Goal: Task Accomplishment & Management: Use online tool/utility

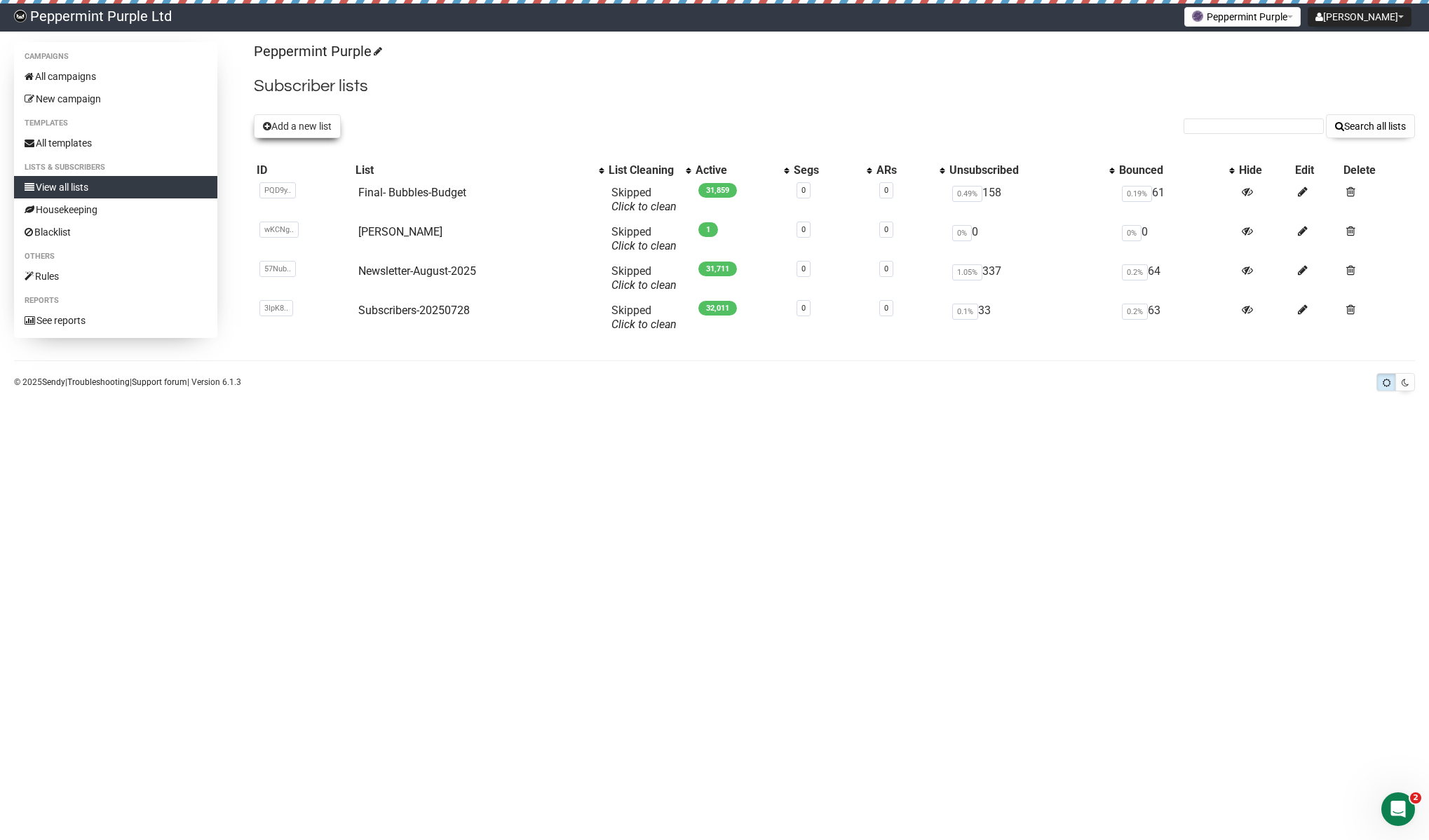
click at [306, 126] on button "Add a new list" at bounding box center [298, 126] width 87 height 24
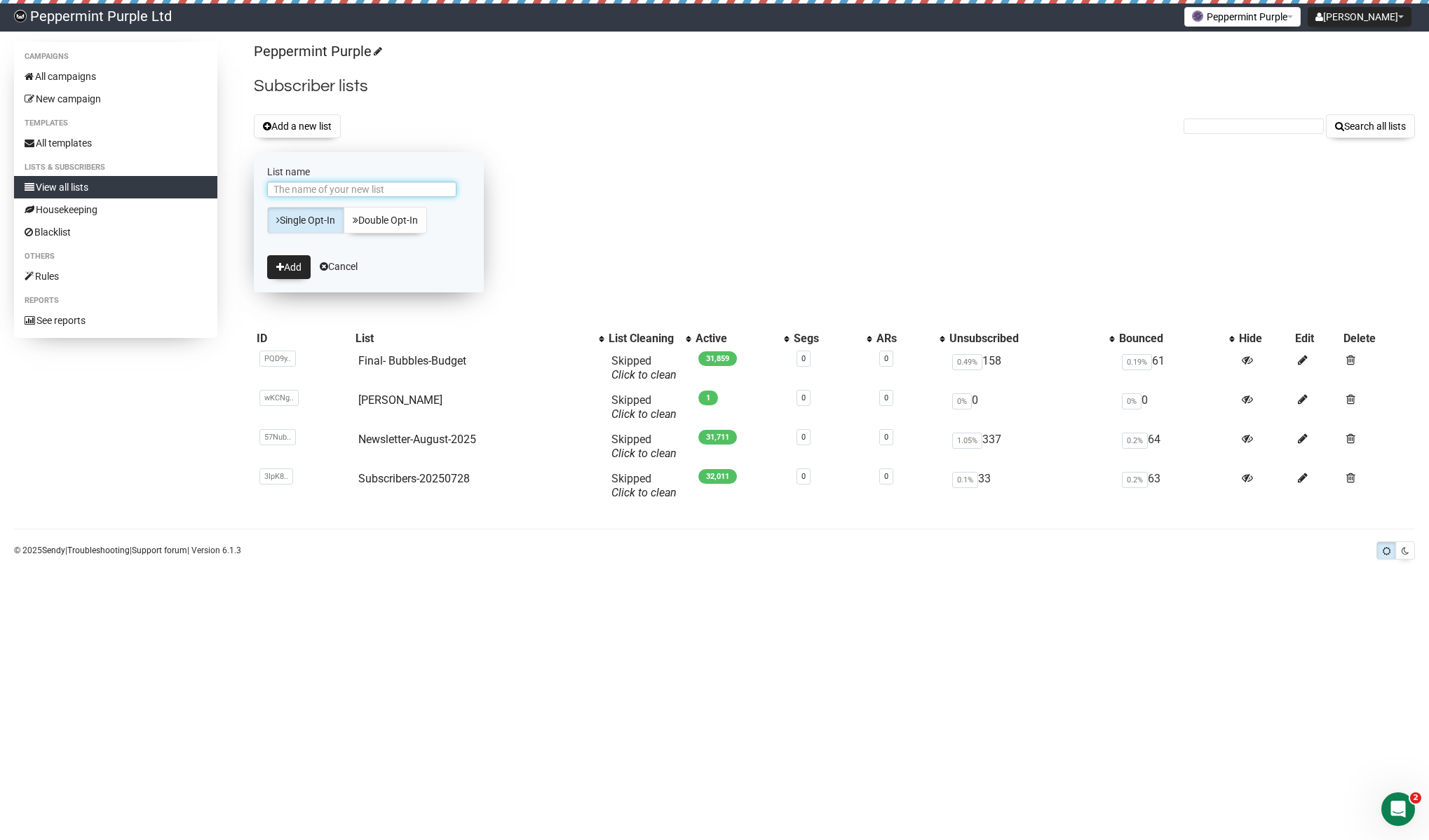
click at [386, 190] on input "List name" at bounding box center [362, 189] width 189 height 15
type input "Quadrata-budget"
click at [267, 255] on button "Add" at bounding box center [289, 267] width 44 height 24
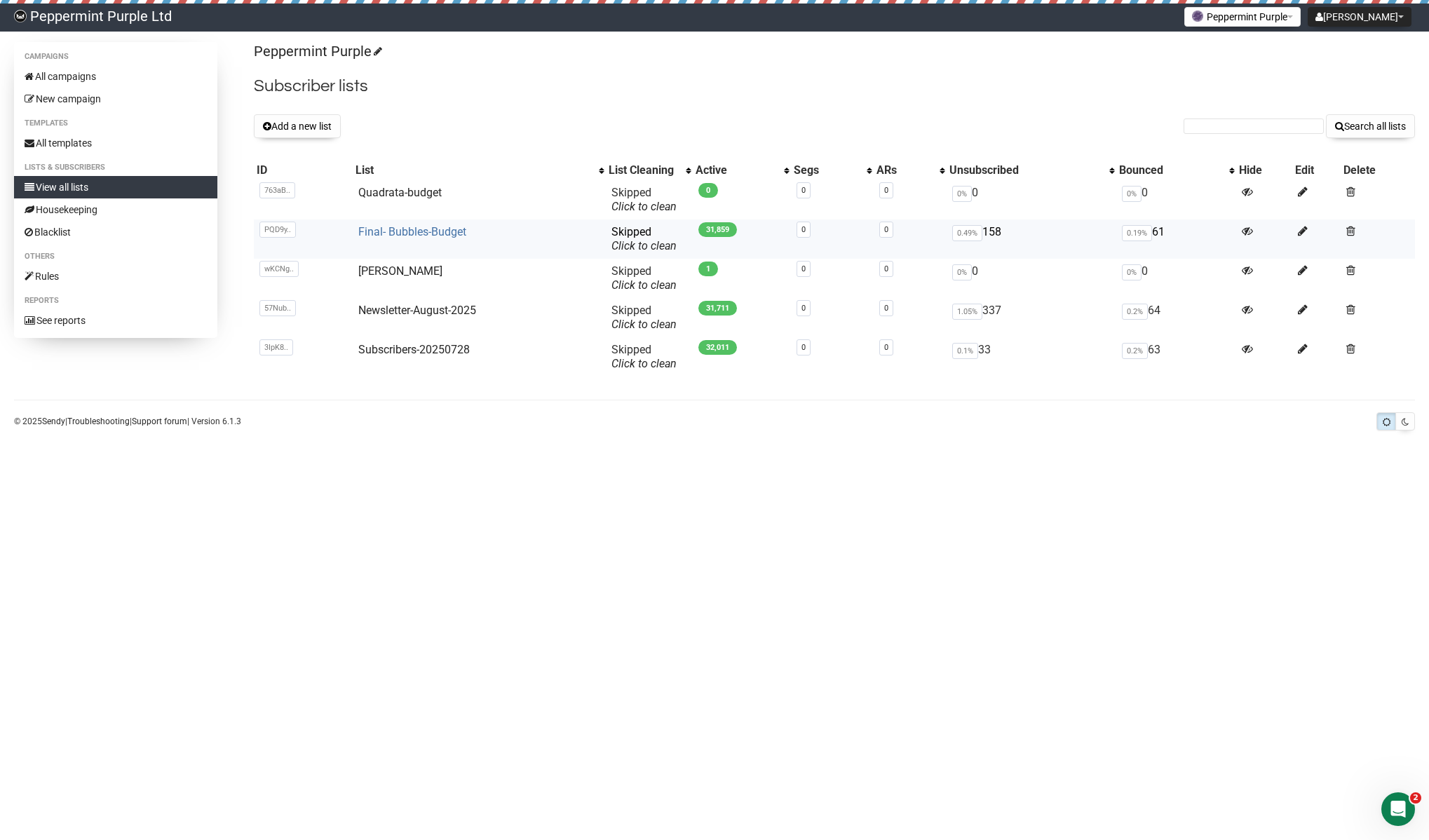
click at [401, 232] on link "Final- Bubbles-Budget" at bounding box center [412, 231] width 108 height 13
click at [382, 195] on link "Quadrata-budget" at bounding box center [400, 192] width 84 height 13
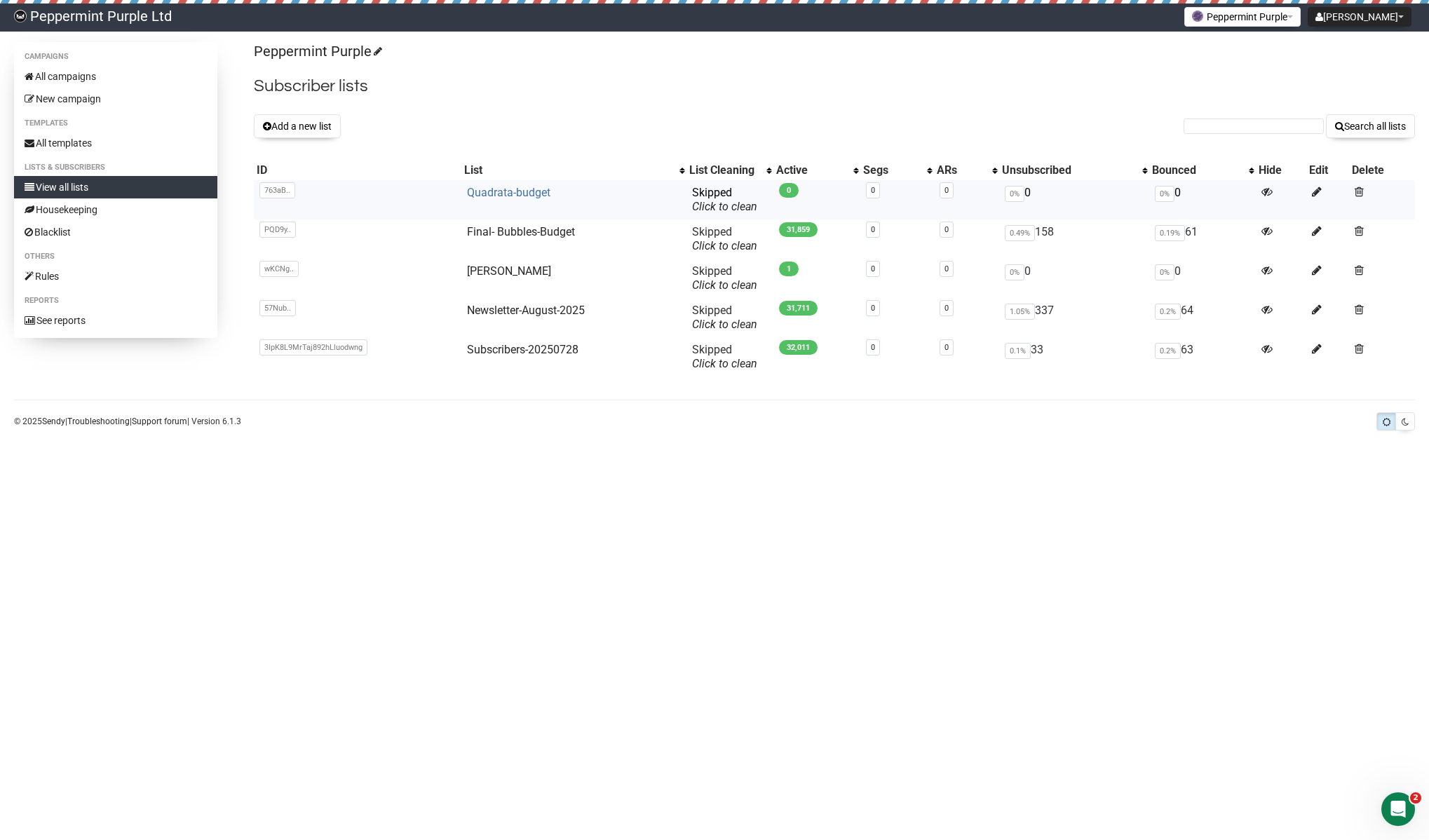
click at [522, 196] on link "Quadrata-budget" at bounding box center [509, 192] width 84 height 13
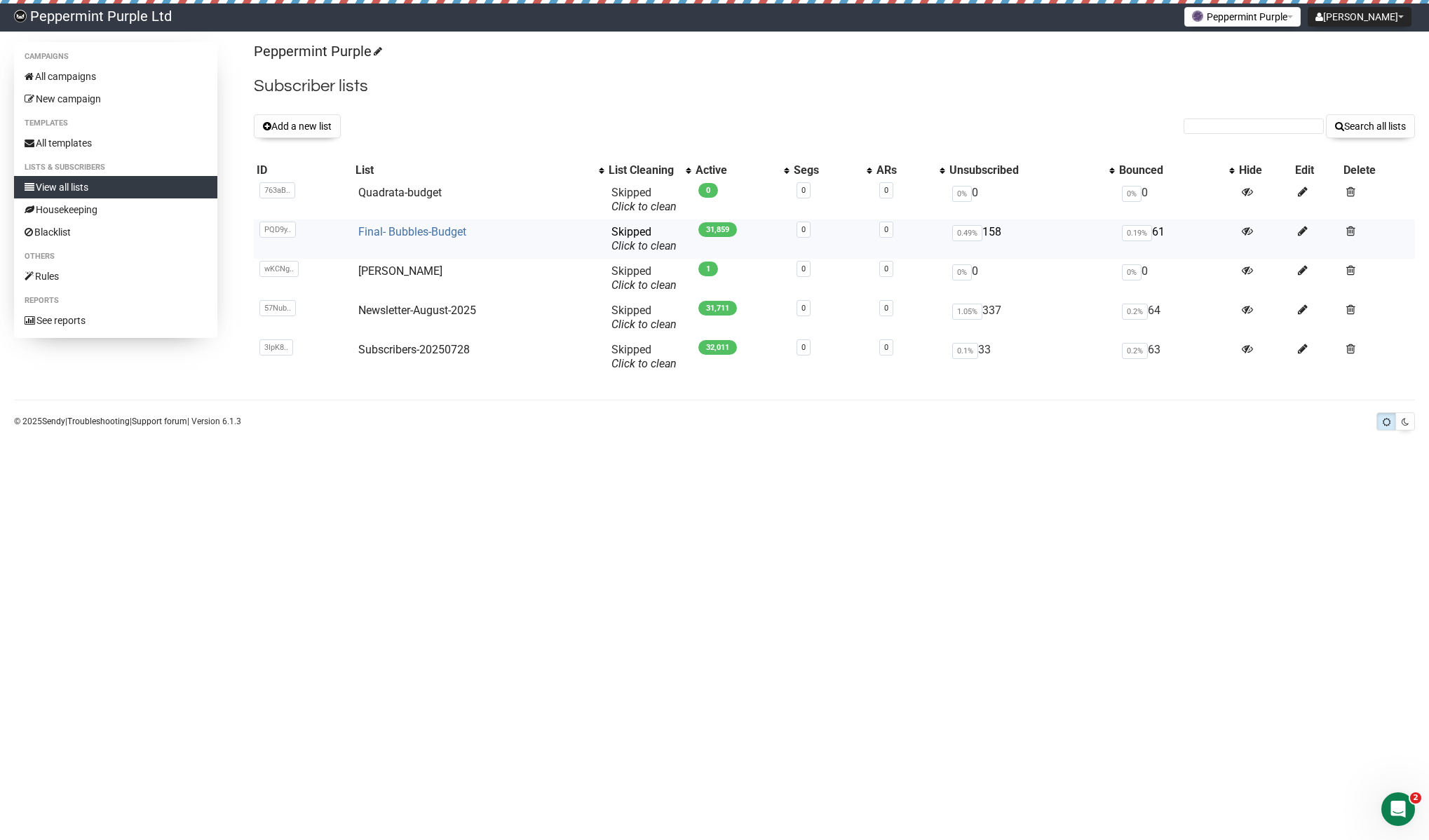
click at [376, 233] on link "Final- Bubbles-Budget" at bounding box center [412, 231] width 108 height 13
click at [387, 310] on link "Newsletter-August-2025" at bounding box center [417, 310] width 118 height 13
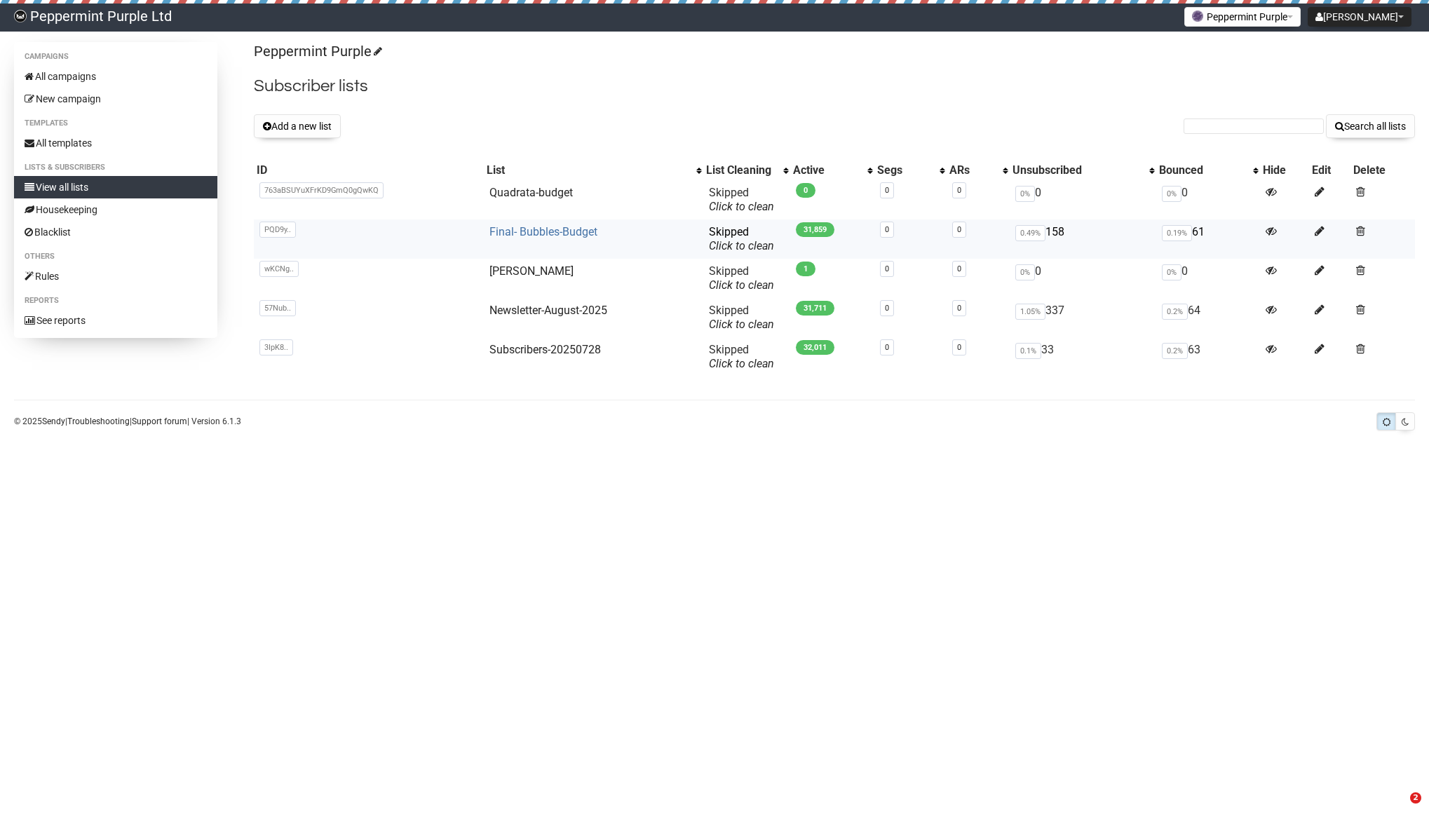
click at [540, 231] on link "Final- Bubbles-Budget" at bounding box center [543, 231] width 108 height 13
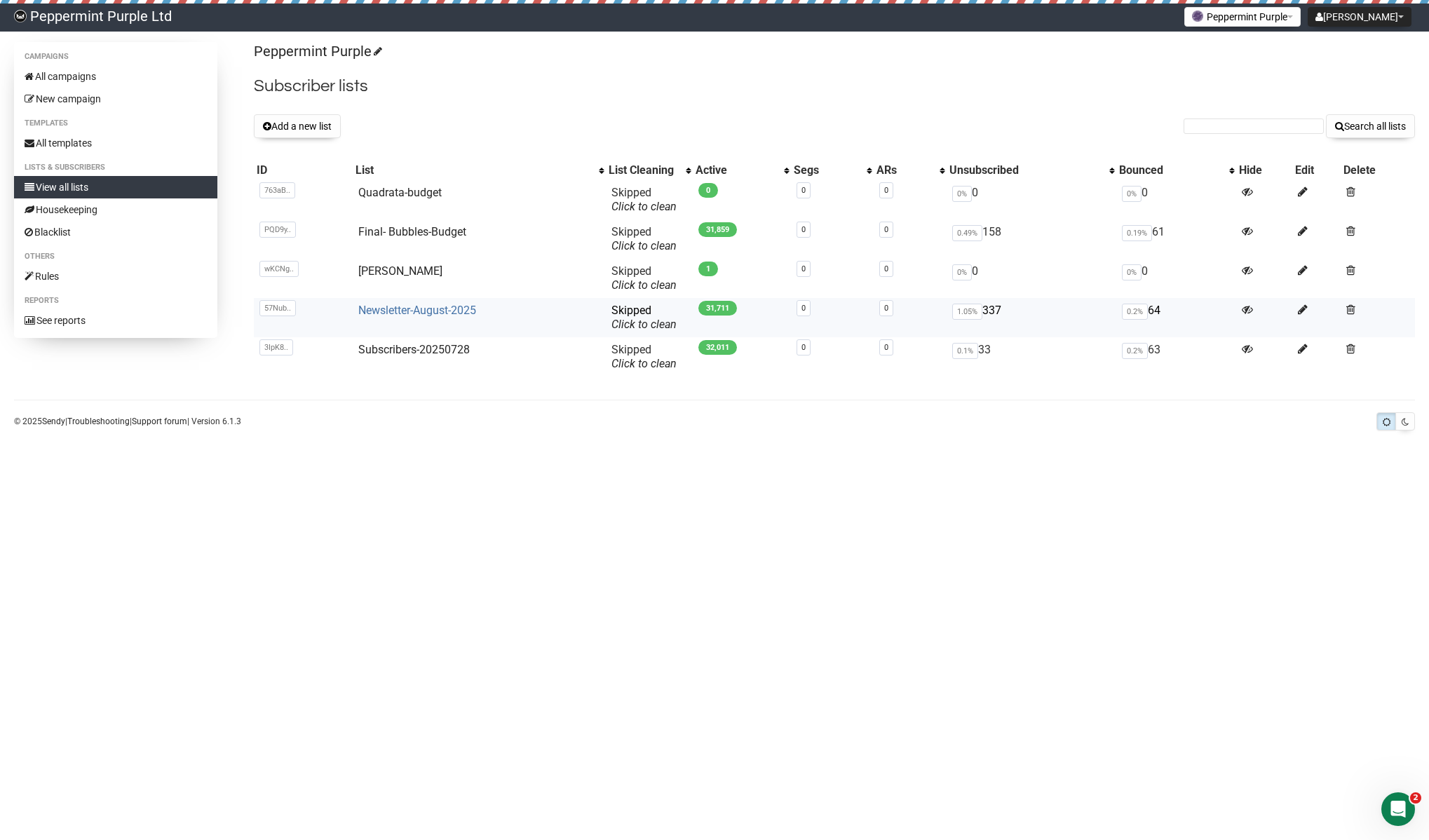
click at [424, 315] on link "Newsletter-August-2025" at bounding box center [417, 310] width 118 height 13
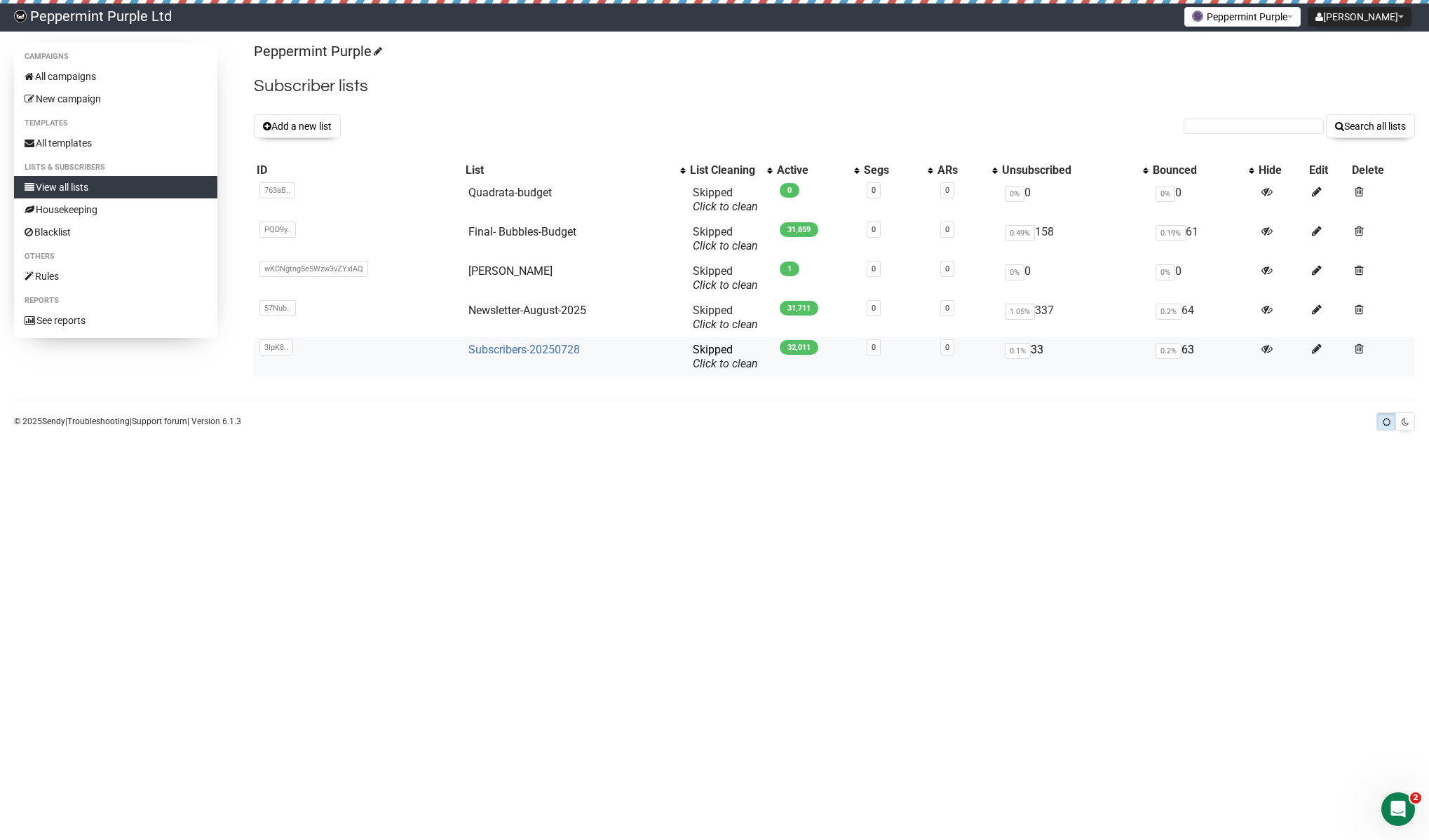
click at [519, 352] on link "Subscribers-20250728" at bounding box center [524, 349] width 111 height 13
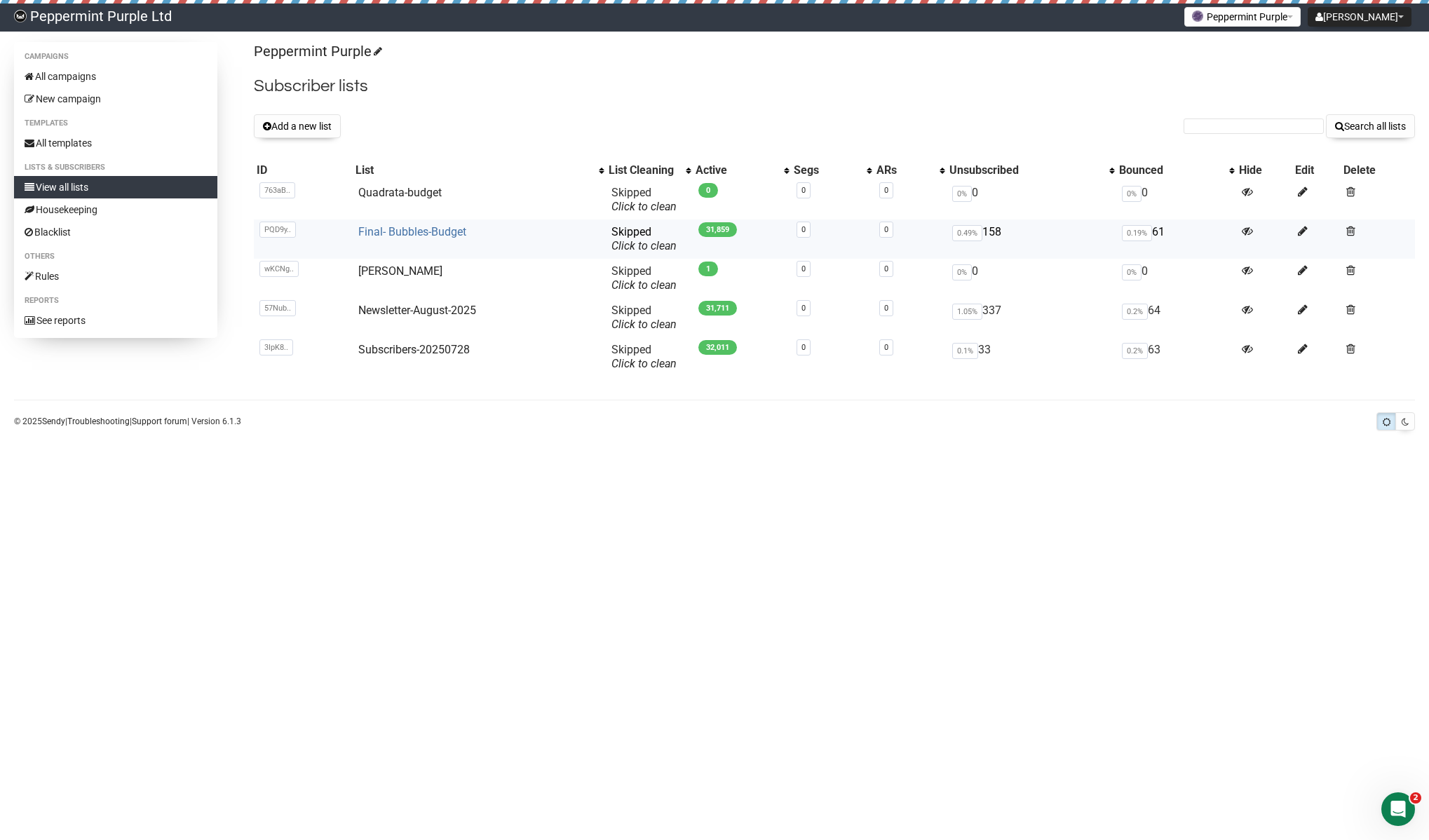
click at [406, 233] on link "Final- Bubbles-Budget" at bounding box center [412, 231] width 108 height 13
click at [413, 196] on link "Quadrata-budget" at bounding box center [400, 192] width 84 height 13
click at [67, 183] on link "View all lists" at bounding box center [115, 187] width 203 height 23
click at [392, 191] on link "Quadrata-budget" at bounding box center [400, 192] width 84 height 13
click at [387, 188] on link "Quadrata-budget" at bounding box center [400, 192] width 84 height 13
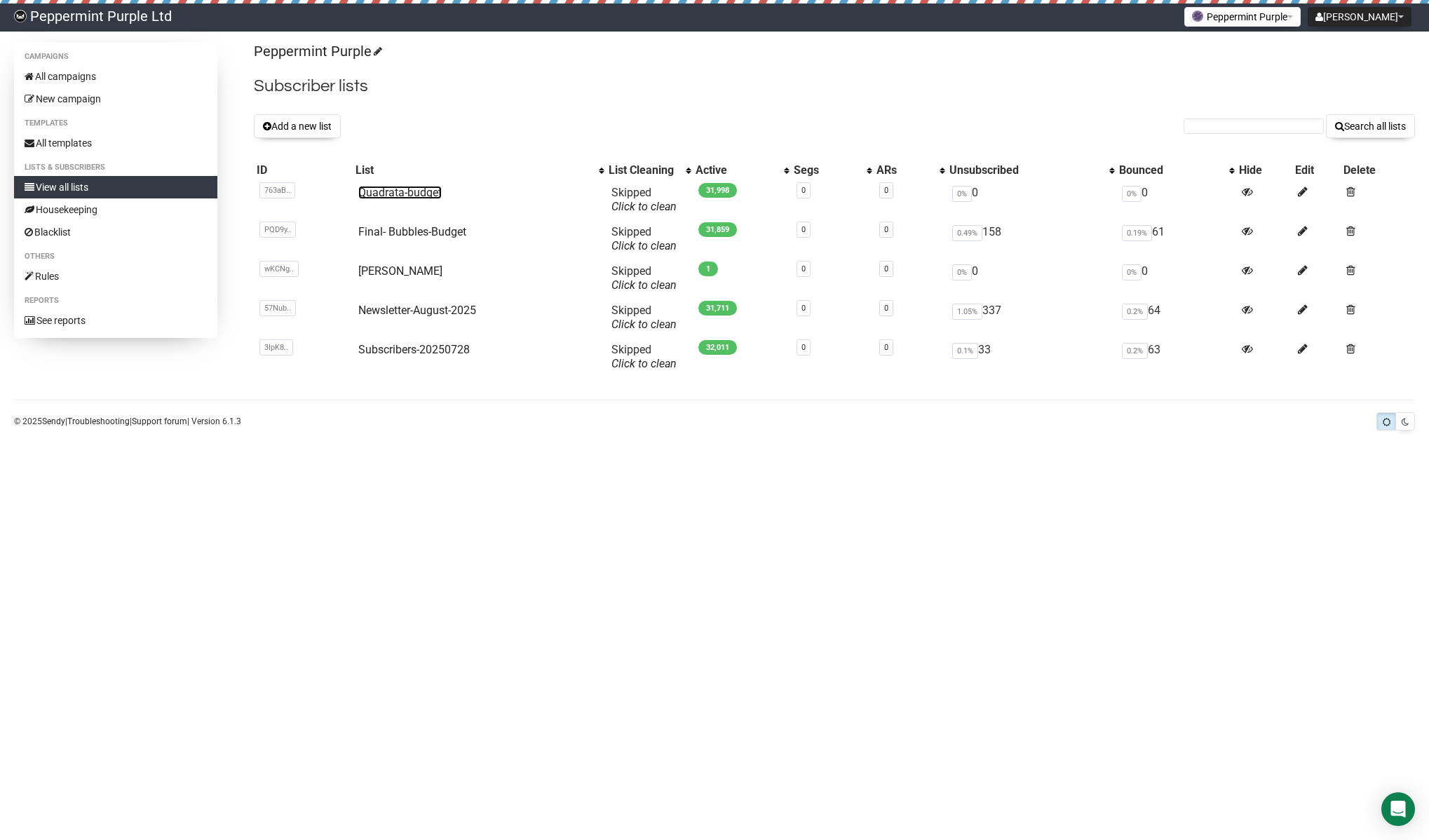
click at [411, 193] on link "Quadrata-budget" at bounding box center [400, 192] width 84 height 13
click at [414, 194] on link "Quadrata-budget" at bounding box center [400, 192] width 84 height 13
click at [1249, 121] on input "text" at bounding box center [1253, 126] width 140 height 15
paste input "cbquilts345@yahoo.com"
type input "cbquilts345@yahoo.com"
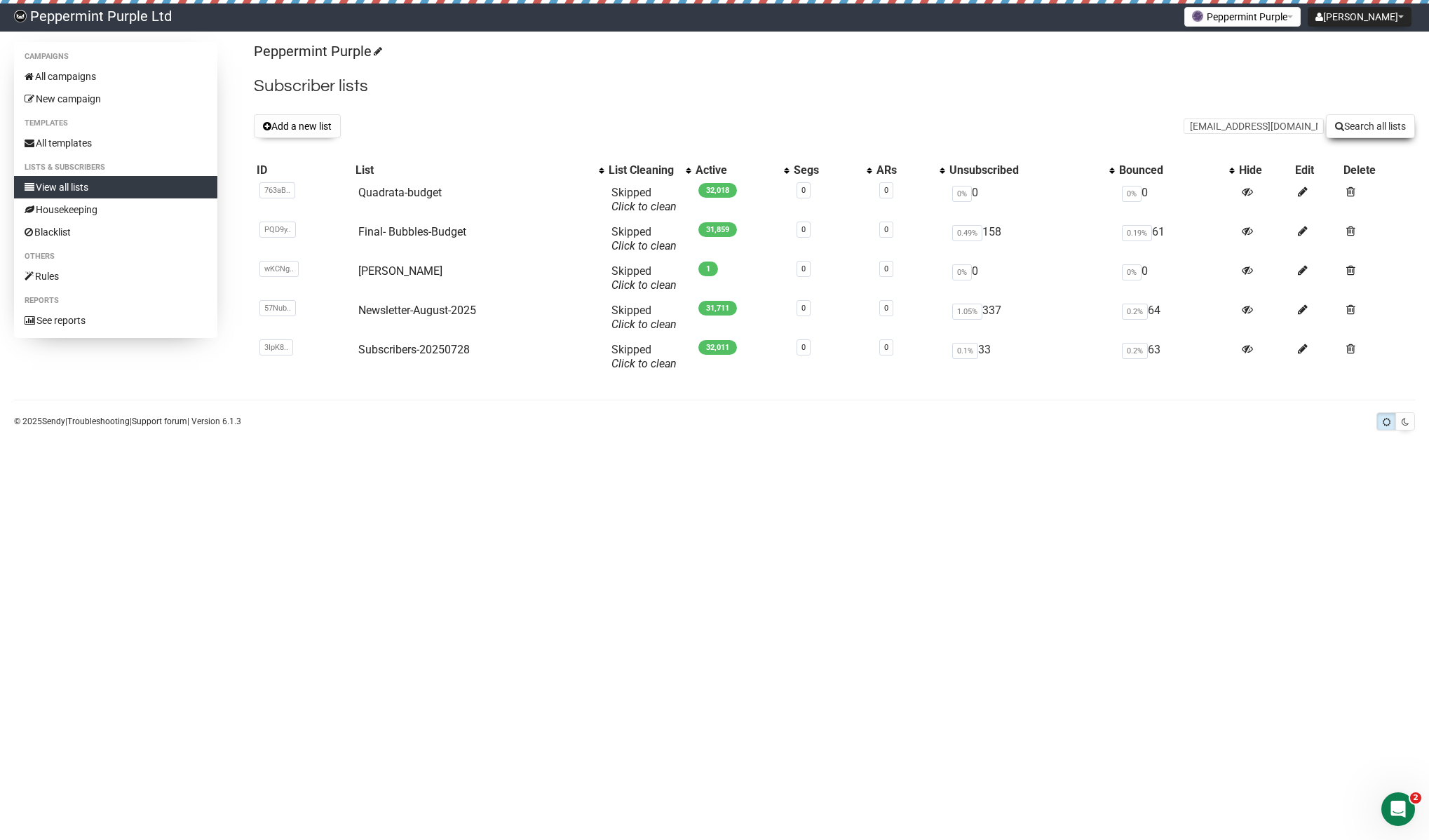
click at [1373, 125] on button "Search all lists" at bounding box center [1371, 126] width 89 height 24
click at [395, 189] on link "Quadrata-budget" at bounding box center [400, 192] width 84 height 13
click at [1273, 124] on input "text" at bounding box center [1253, 126] width 140 height 15
paste input "tinamaher1969@yahoo.com"
type input "tinamaher1969@yahoo.com"
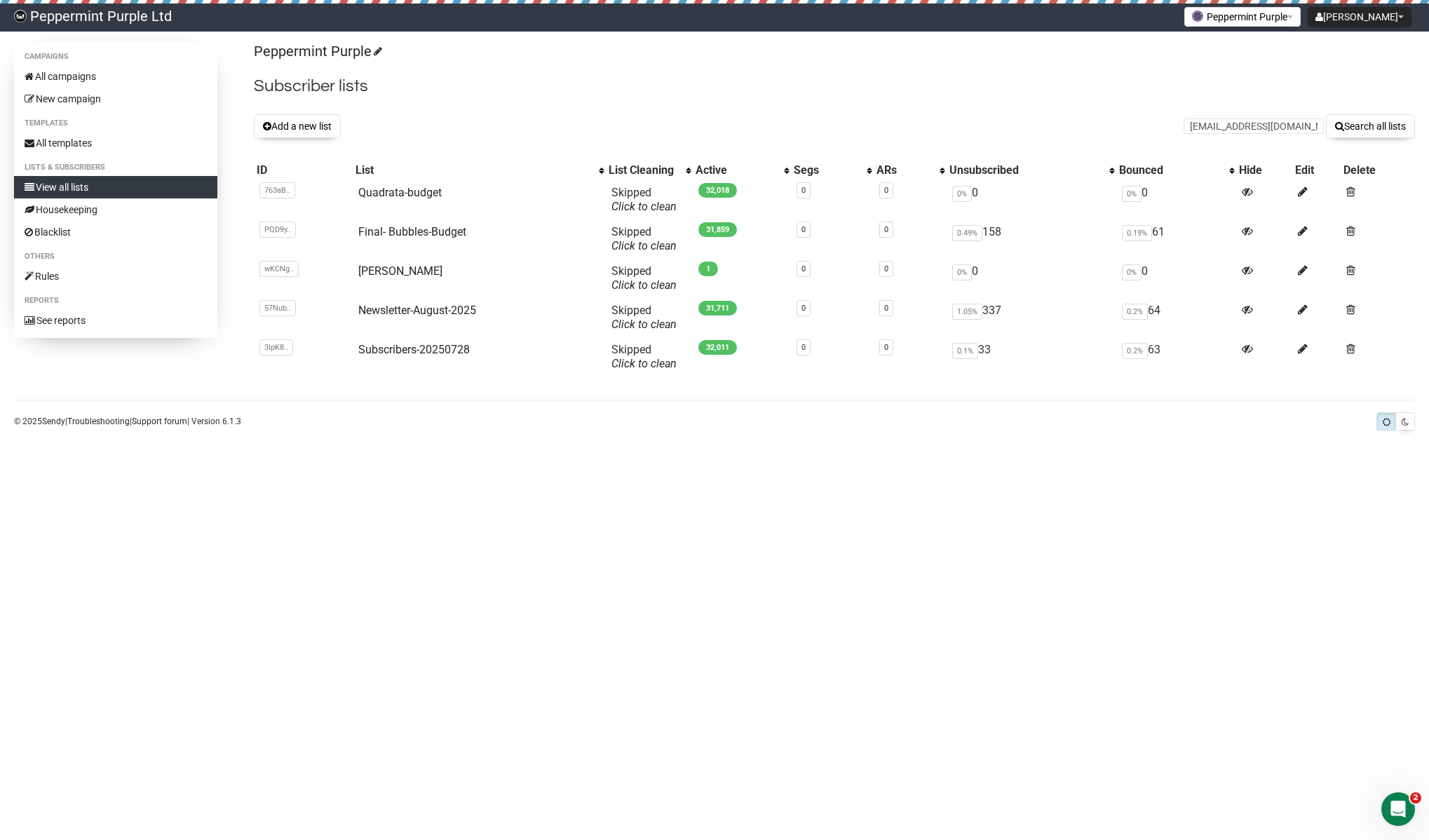
click at [1395, 113] on div "Peppermint Purple Subscriber lists Add a new list tinamaher1969@yahoo.com Searc…" at bounding box center [834, 215] width 1161 height 345
click at [1386, 117] on button "Search all lists" at bounding box center [1371, 126] width 89 height 24
click at [414, 198] on link "Quadrata-budget" at bounding box center [400, 192] width 84 height 13
